Goal: Task Accomplishment & Management: Manage account settings

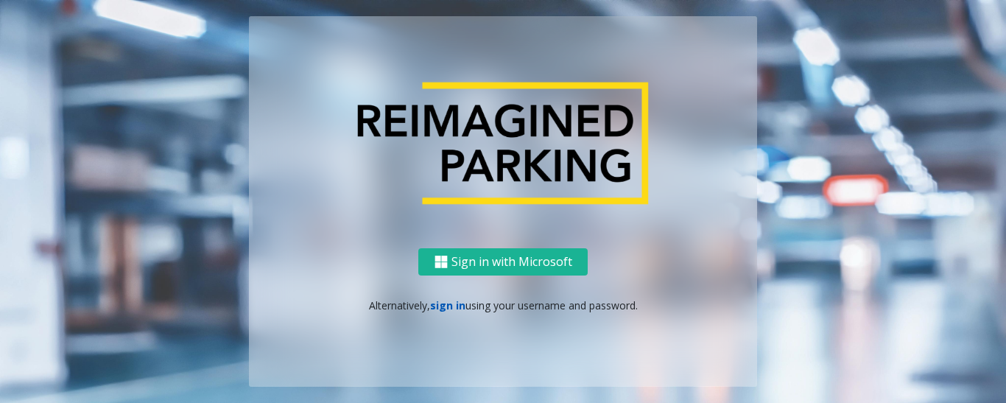
click at [454, 307] on link "sign in" at bounding box center [447, 305] width 35 height 14
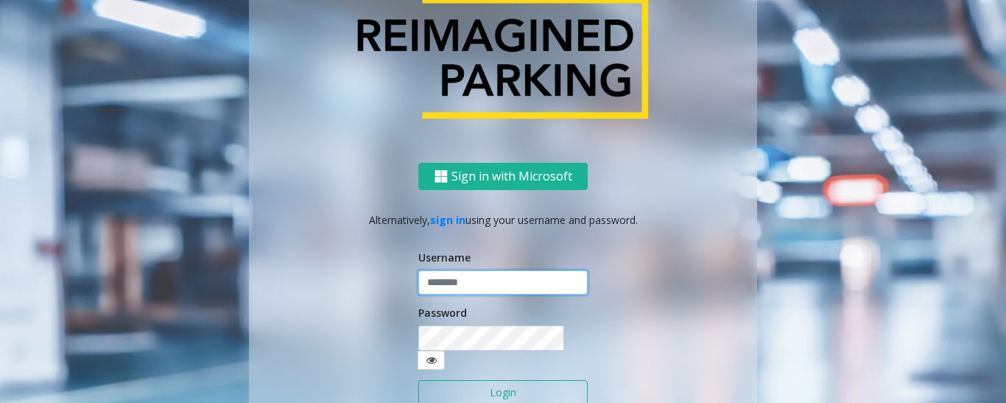
type input "*********"
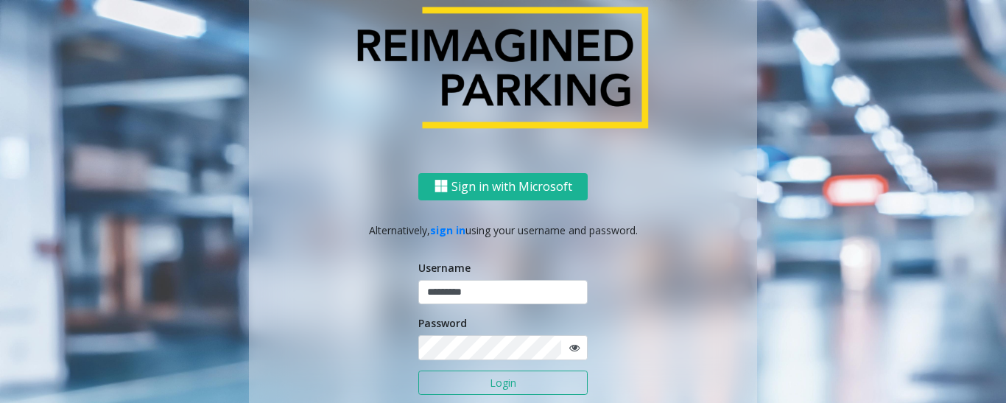
click at [484, 385] on button "Login" at bounding box center [502, 383] width 169 height 25
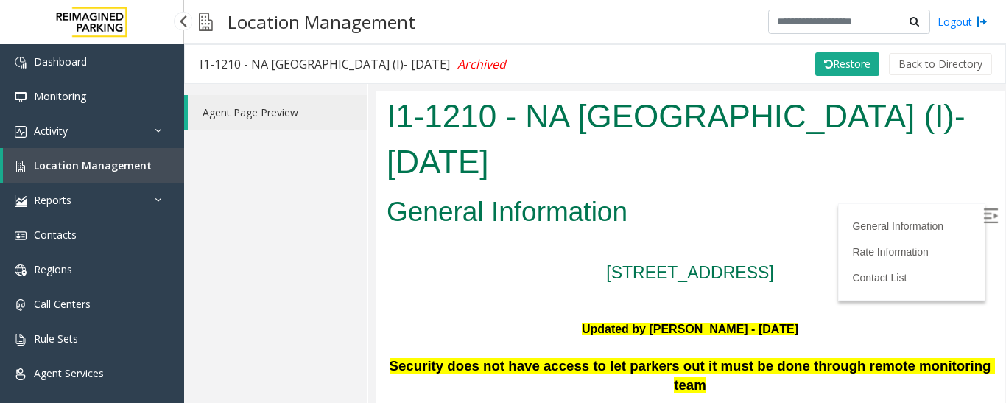
click at [100, 167] on span "Location Management" at bounding box center [93, 165] width 118 height 14
